Goal: Navigation & Orientation: Find specific page/section

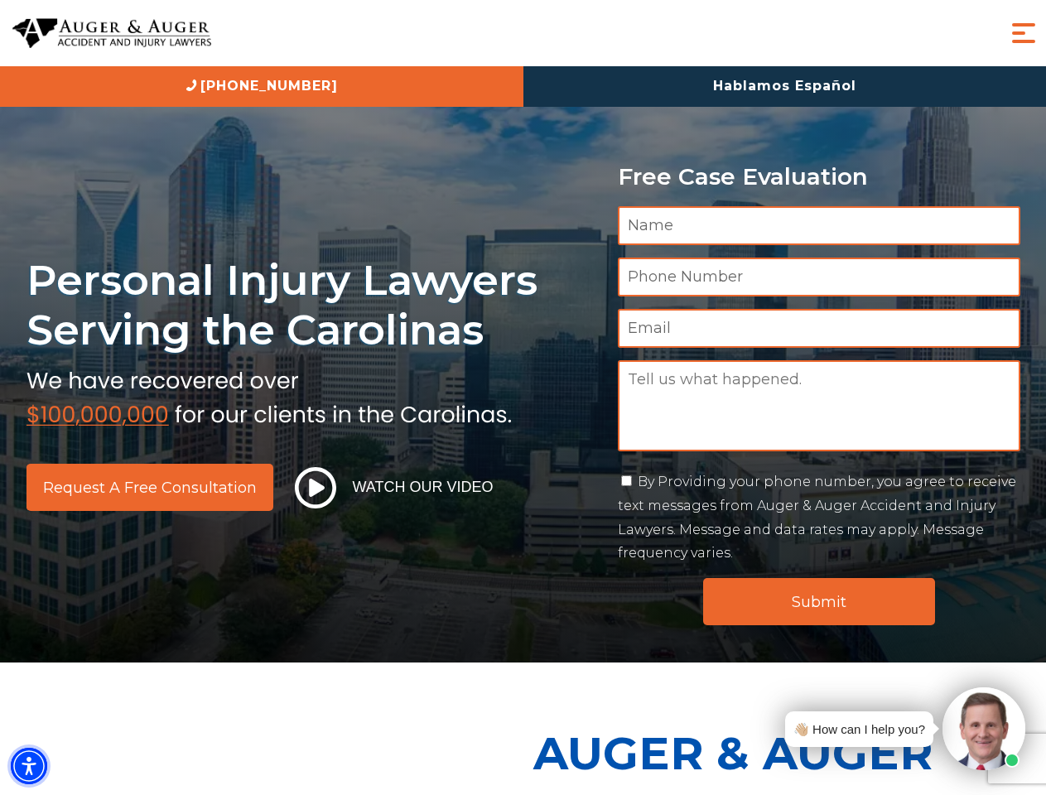
click at [29, 766] on img "Accessibility Menu" at bounding box center [29, 766] width 36 height 36
